Goal: Task Accomplishment & Management: Complete application form

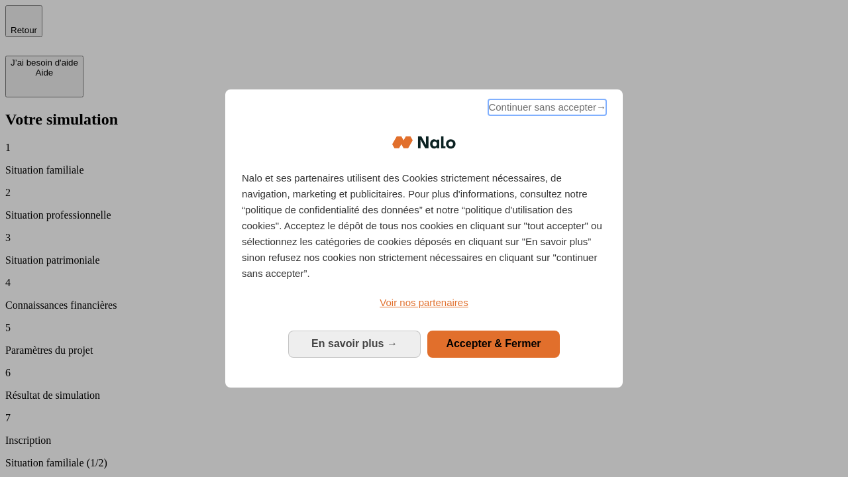
click at [546, 109] on span "Continuer sans accepter →" at bounding box center [547, 107] width 118 height 16
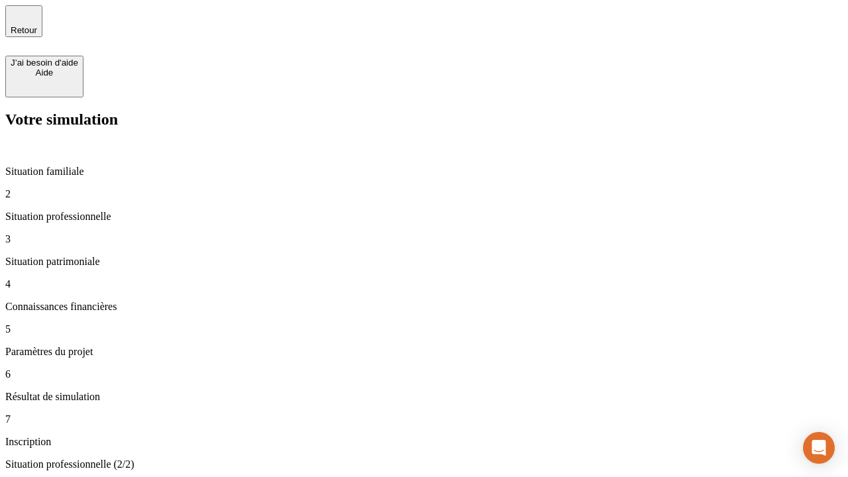
type input "30 000"
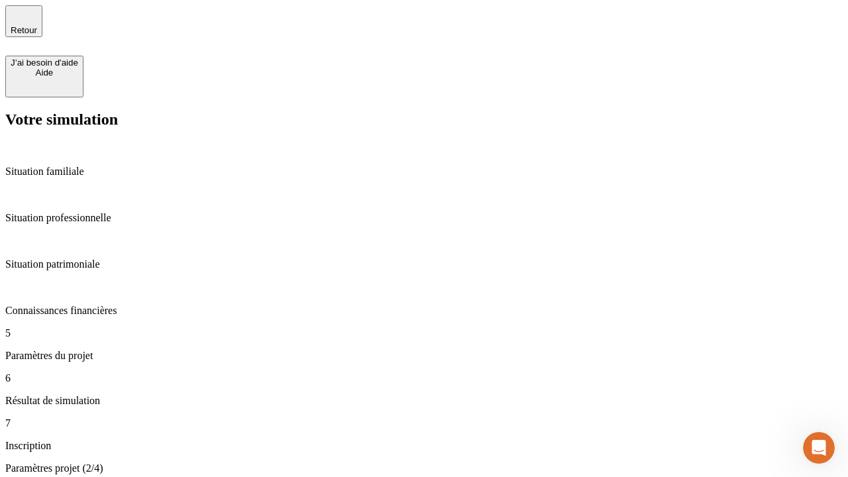
type input "25"
type input "1 000"
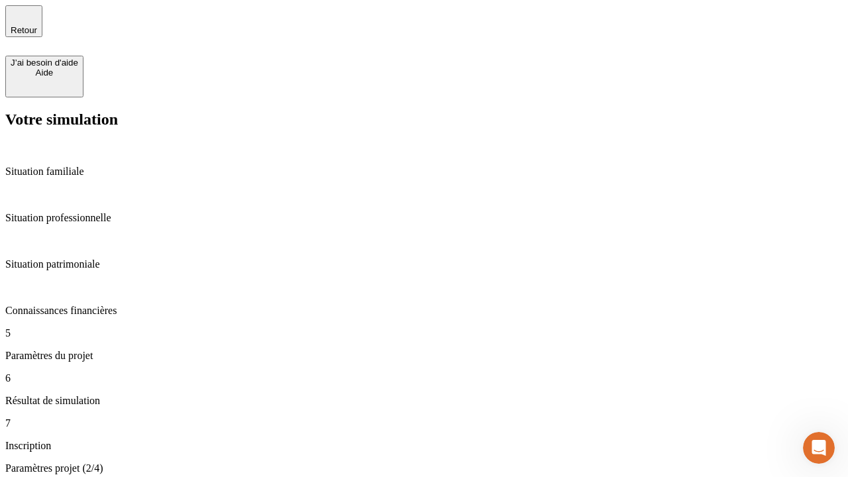
type input "640"
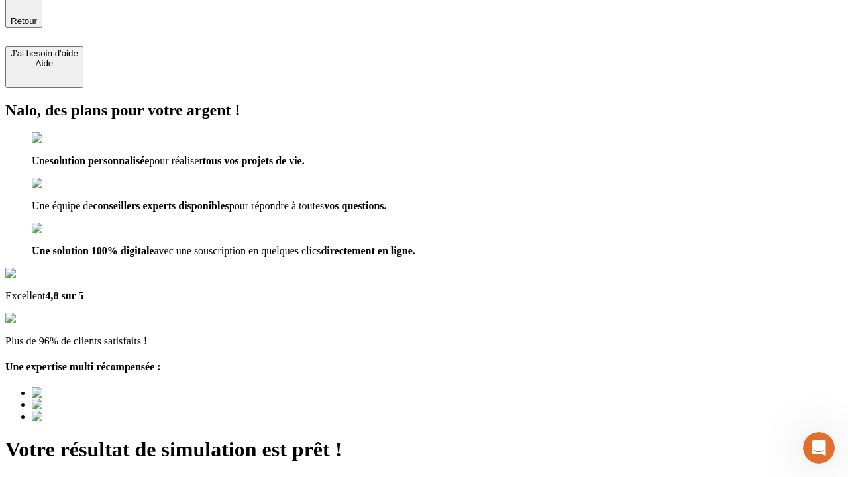
type input "[EMAIL_ADDRESS][PERSON_NAME][DOMAIN_NAME]"
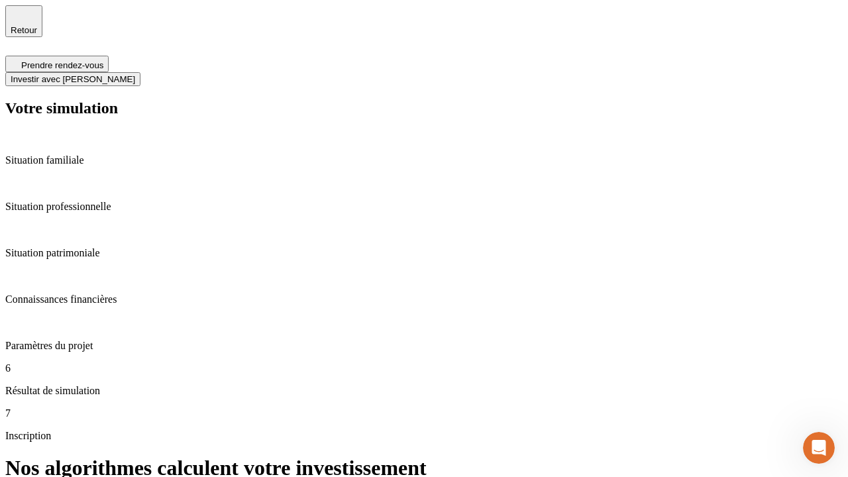
scroll to position [5, 0]
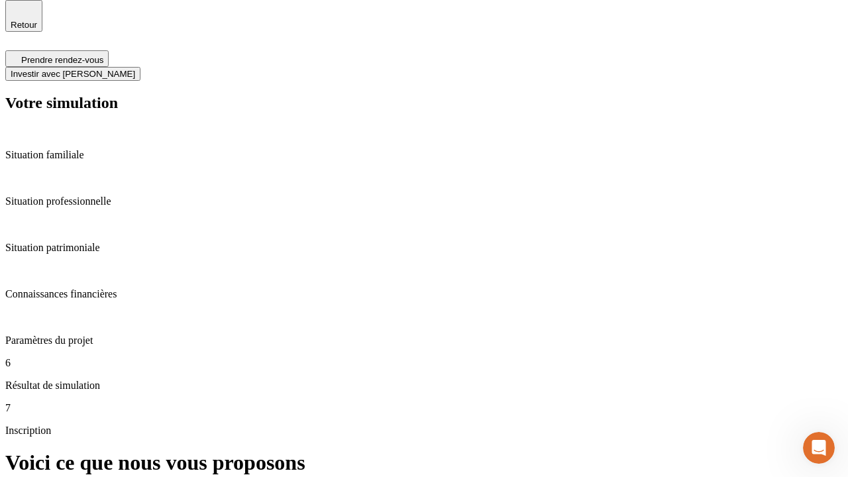
click at [135, 69] on span "Investir avec [PERSON_NAME]" at bounding box center [73, 74] width 125 height 10
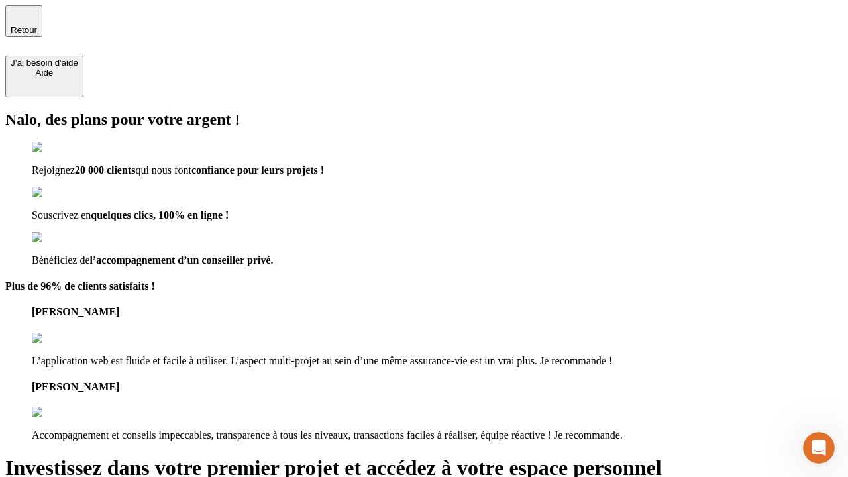
type input "[PERSON_NAME][EMAIL_ADDRESS][DOMAIN_NAME]"
